Goal: Information Seeking & Learning: Learn about a topic

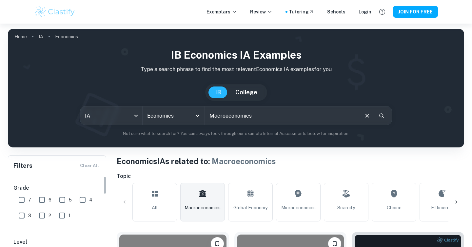
scroll to position [68, 0]
click at [22, 190] on input "HL" at bounding box center [21, 185] width 13 height 13
checkbox input "true"
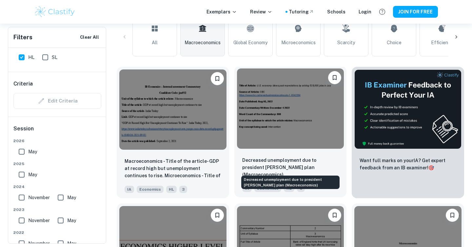
scroll to position [190, 0]
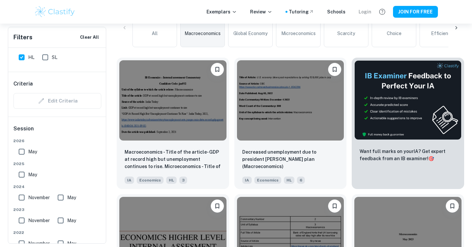
click at [366, 10] on div "Login" at bounding box center [365, 11] width 13 height 7
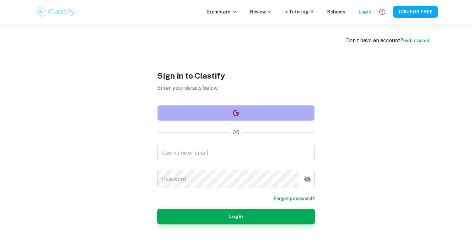
click at [254, 116] on button "button" at bounding box center [235, 113] width 157 height 16
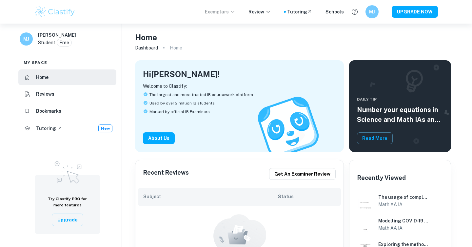
click at [217, 14] on p "Exemplars" at bounding box center [220, 11] width 31 height 7
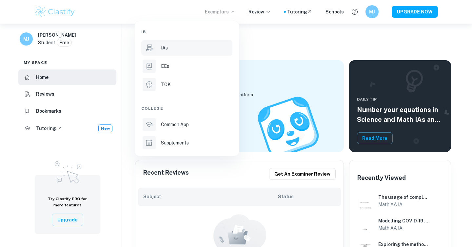
click at [177, 46] on div "IAs" at bounding box center [196, 47] width 70 height 7
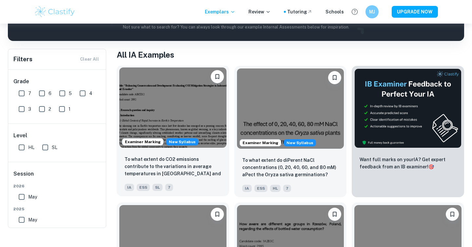
scroll to position [47, 0]
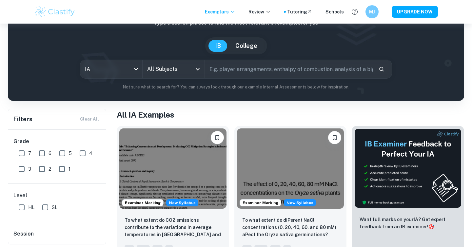
click at [159, 73] on input "All Subjects" at bounding box center [169, 69] width 46 height 12
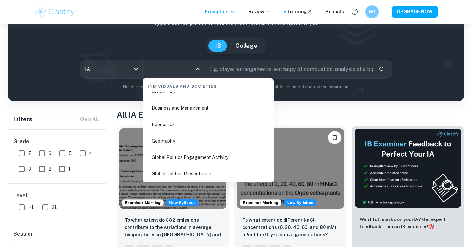
scroll to position [806, 0]
click at [159, 125] on li "Economics" at bounding box center [208, 125] width 126 height 15
type input "Economics"
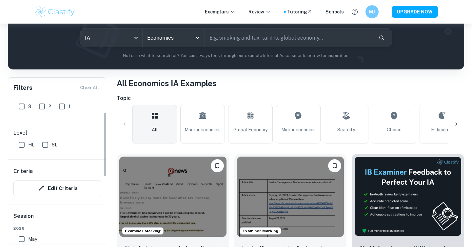
scroll to position [32, 0]
click at [23, 146] on input "HL" at bounding box center [21, 144] width 13 height 13
checkbox input "true"
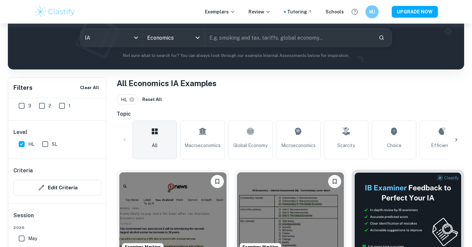
scroll to position [164, 0]
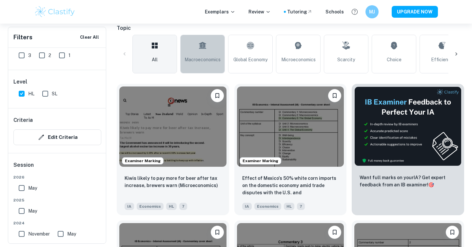
click at [194, 59] on span "Macroeconomics" at bounding box center [203, 59] width 36 height 7
type input "Macroeconomics"
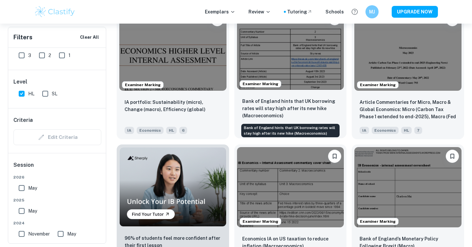
scroll to position [376, 0]
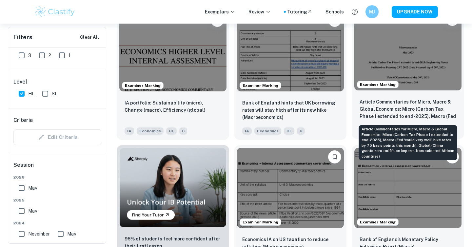
click at [401, 117] on p "Article Commentaries for Micro, Macro & Global Economics: Micro (Carbon Tax Pha…" at bounding box center [408, 109] width 97 height 22
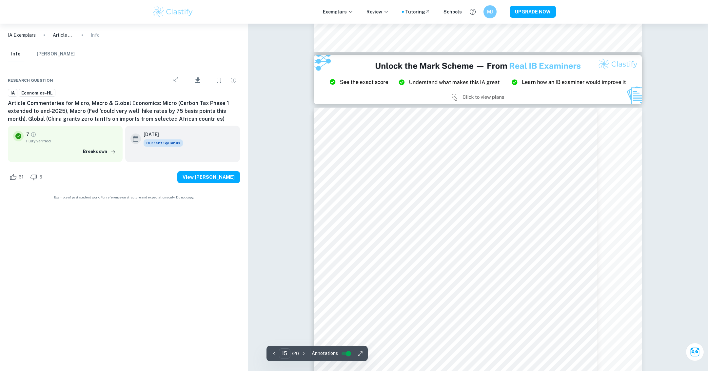
scroll to position [6002, 0]
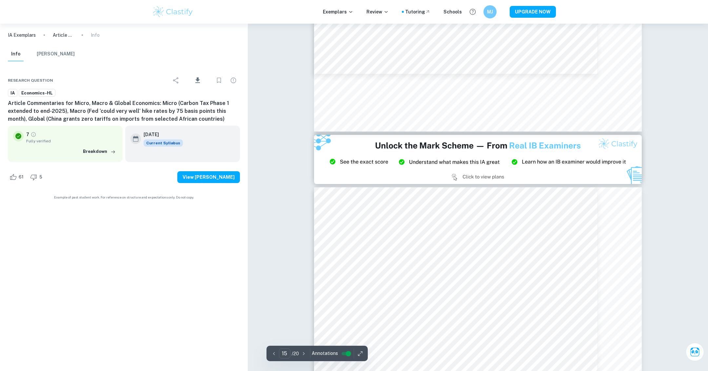
type input "14"
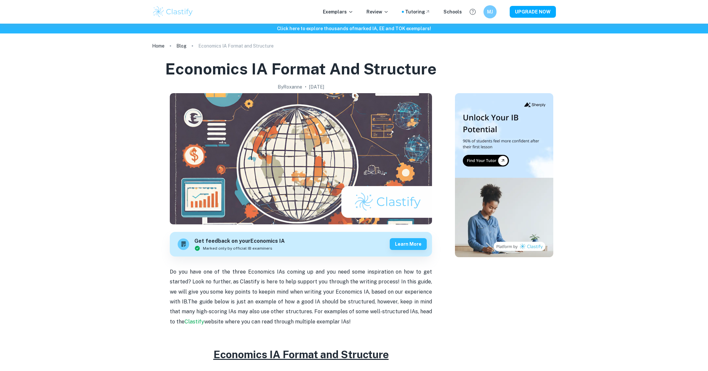
drag, startPoint x: 318, startPoint y: 255, endPoint x: 159, endPoint y: 69, distance: 244.5
copy div "Economics IA Format and Structure By Roxanne • December 29, 2023 Get feedback o…"
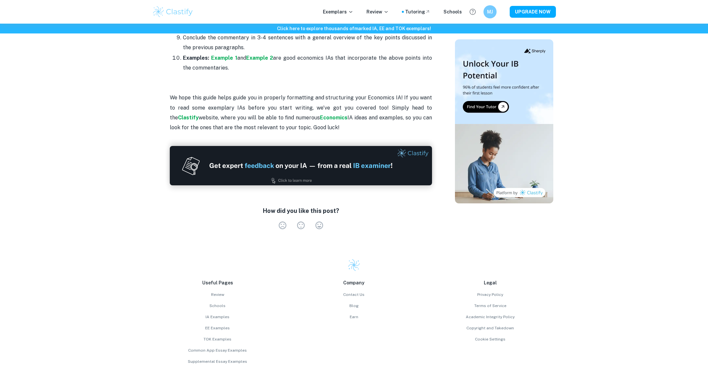
scroll to position [949, 0]
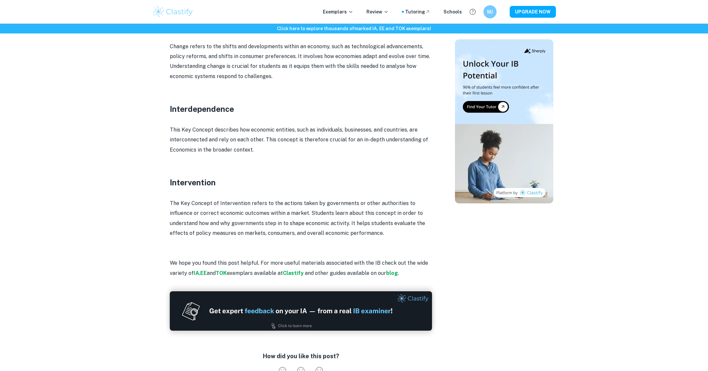
scroll to position [914, 0]
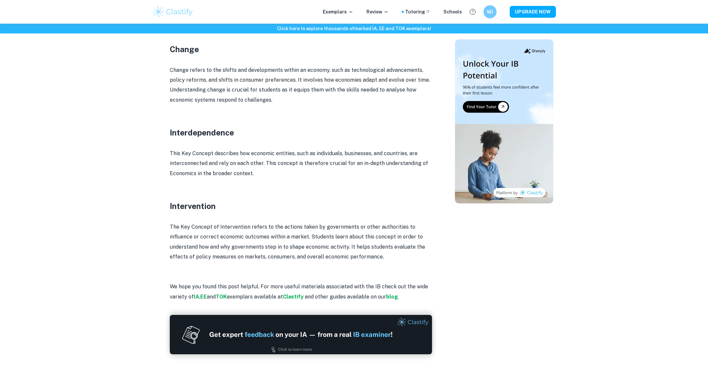
click at [349, 252] on p "The Key Concept of Intervention refers to the actions taken by governments or o…" at bounding box center [301, 242] width 262 height 40
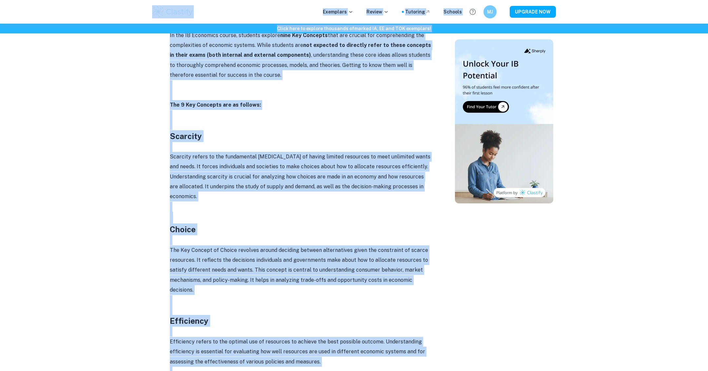
scroll to position [313, 0]
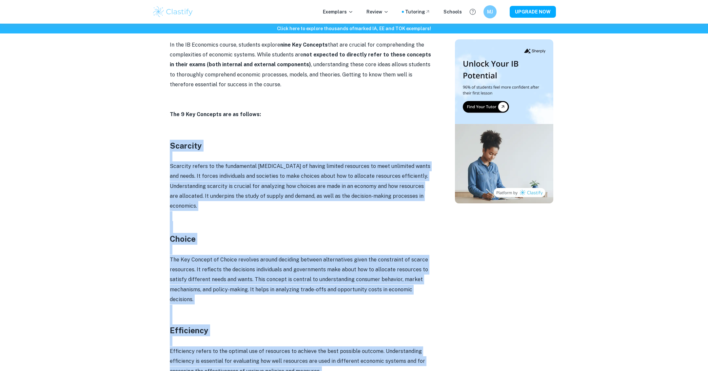
drag, startPoint x: 349, startPoint y: 254, endPoint x: 162, endPoint y: 146, distance: 216.0
click at [162, 146] on div "IB Economics Key Concepts By Wojtek • August 16, 2024 Get feedback on your Econ…" at bounding box center [301, 377] width 293 height 1262
copy div "Scarcity Scarcity refers to the fundamental economic problem of having limited …"
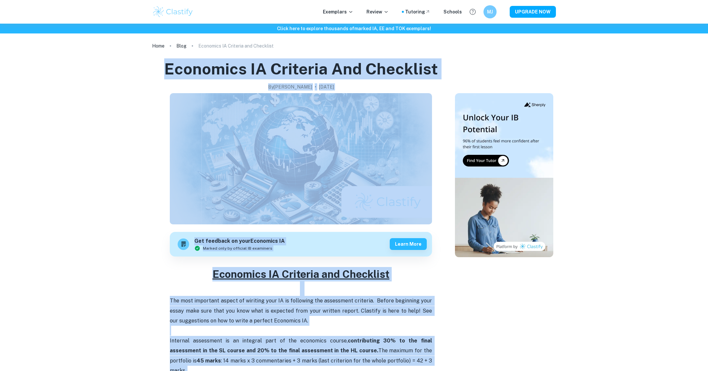
drag, startPoint x: 410, startPoint y: 140, endPoint x: 166, endPoint y: 69, distance: 254.5
copy div "Loremipsu DO Sitametc adi Elitseddo Ei Tempo • Incidid 73, 5426 Utl etdolore ma…"
